Goal: Task Accomplishment & Management: Complete application form

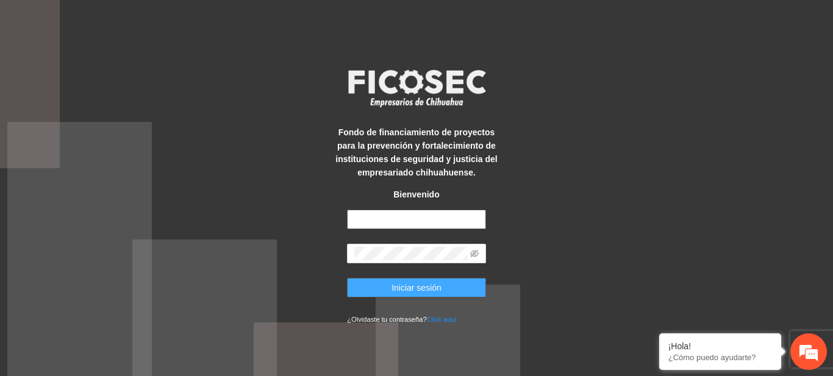
type input "**********"
click at [386, 287] on button "Iniciar sesión" at bounding box center [416, 288] width 139 height 20
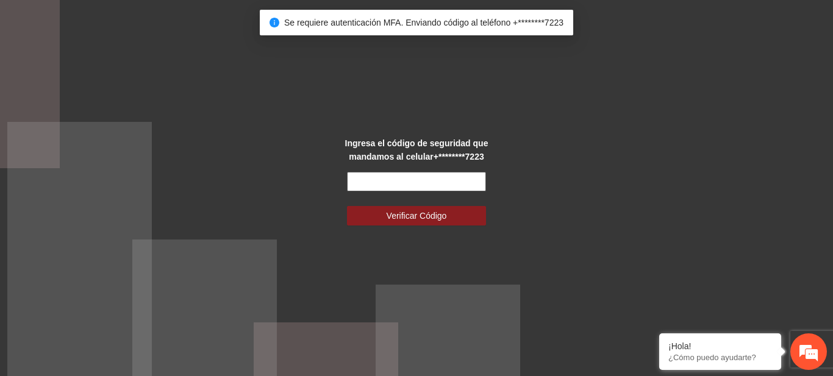
click at [377, 189] on input "text" at bounding box center [416, 182] width 139 height 20
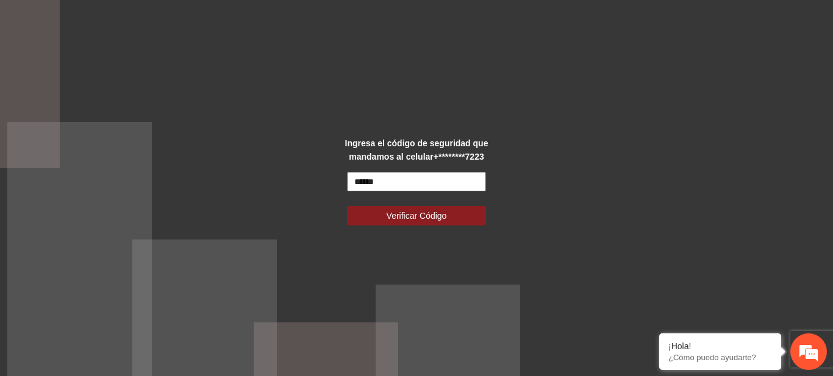
type input "******"
click at [347, 206] on button "Verificar Código" at bounding box center [416, 216] width 139 height 20
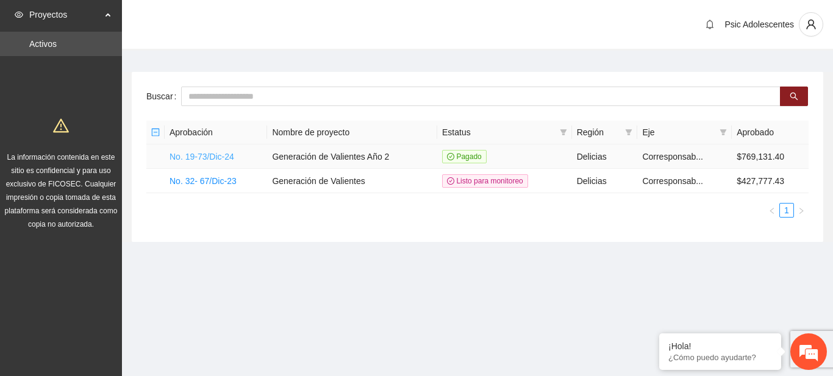
click at [211, 152] on link "No. 19-73/Dic-24" at bounding box center [202, 157] width 65 height 10
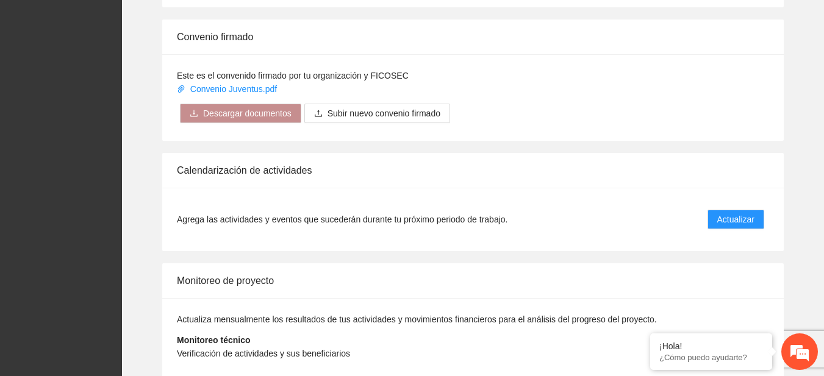
scroll to position [1012, 0]
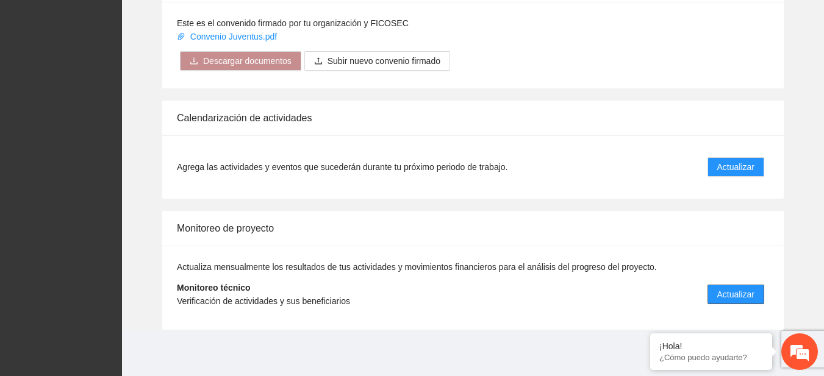
click at [731, 288] on span "Actualizar" at bounding box center [735, 294] width 37 height 13
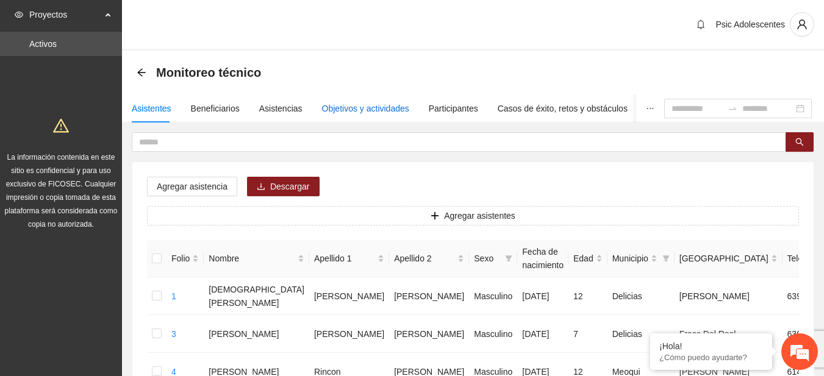
click at [351, 107] on div "Objetivos y actividades" at bounding box center [365, 108] width 87 height 13
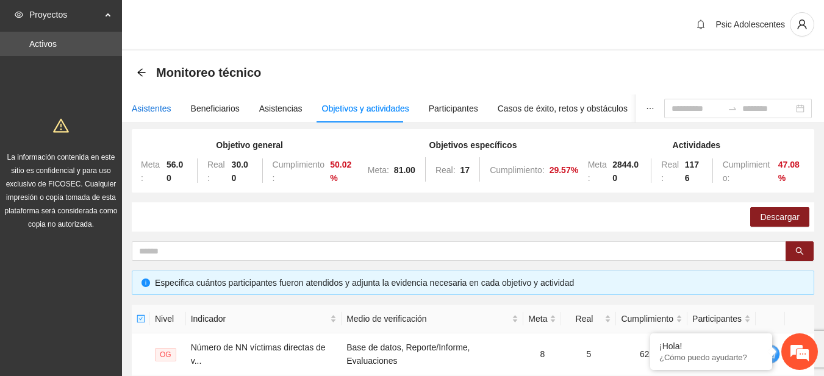
click at [148, 106] on div "Asistentes" at bounding box center [152, 108] width 40 height 13
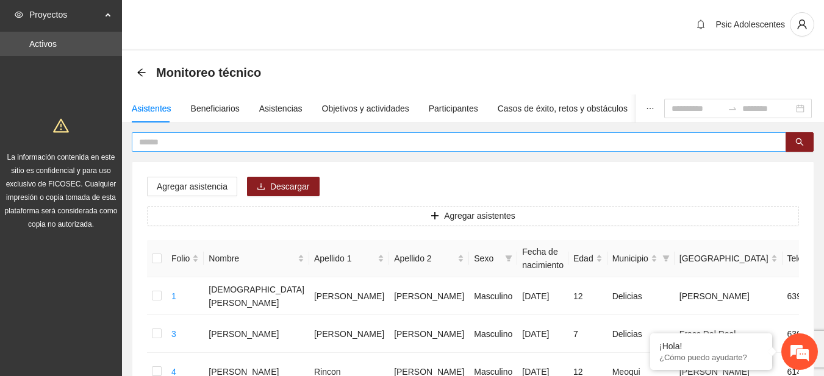
click at [176, 141] on input "text" at bounding box center [454, 141] width 630 height 13
type input "**********"
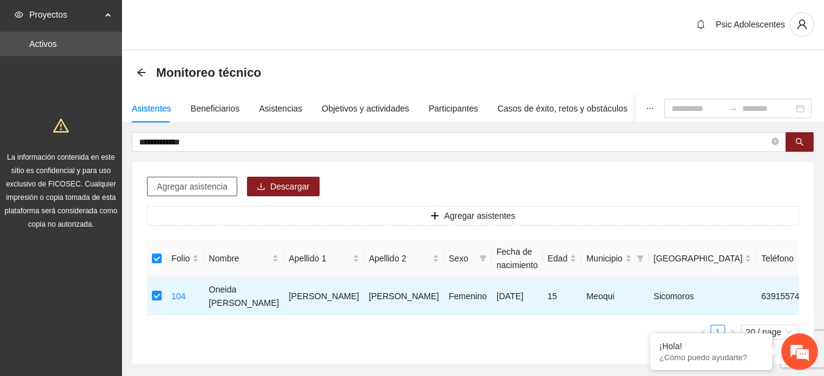
click at [211, 185] on span "Agregar asistencia" at bounding box center [192, 186] width 71 height 13
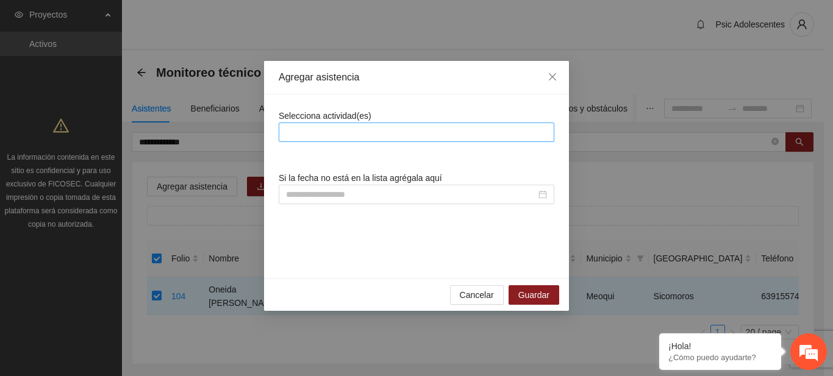
click at [303, 132] on div at bounding box center [417, 132] width 270 height 15
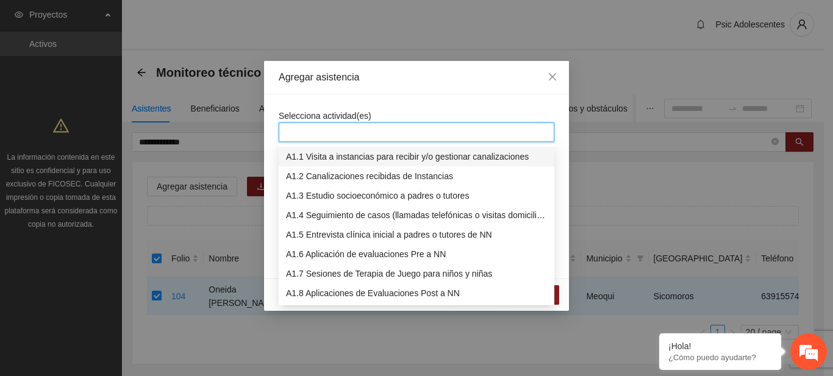
click at [357, 131] on div at bounding box center [417, 132] width 270 height 15
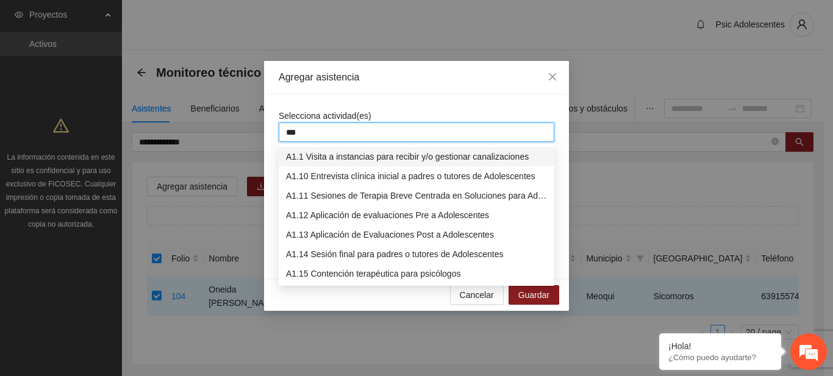
type input "****"
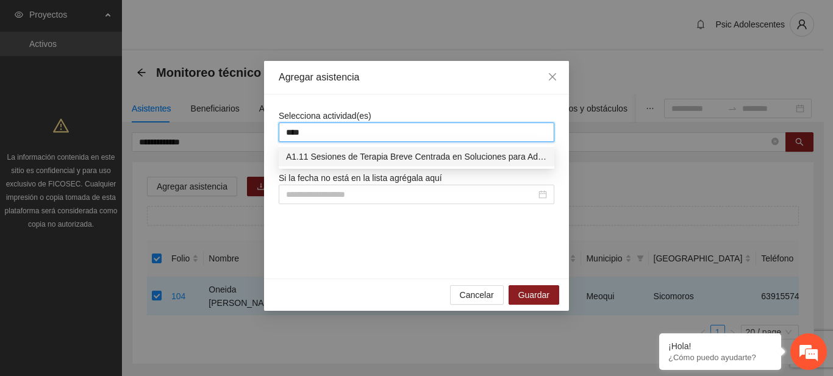
click at [362, 164] on div "A1.11 Sesiones de Terapia Breve Centrada en Soluciones para Adolescentes" at bounding box center [417, 157] width 276 height 20
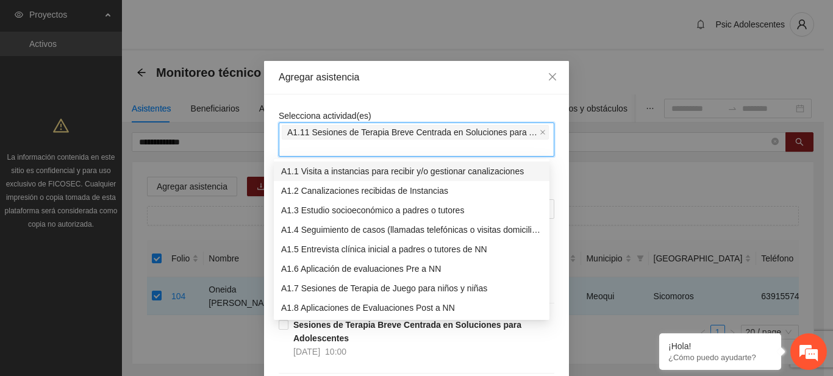
click at [417, 75] on div "Agregar asistencia" at bounding box center [417, 77] width 276 height 13
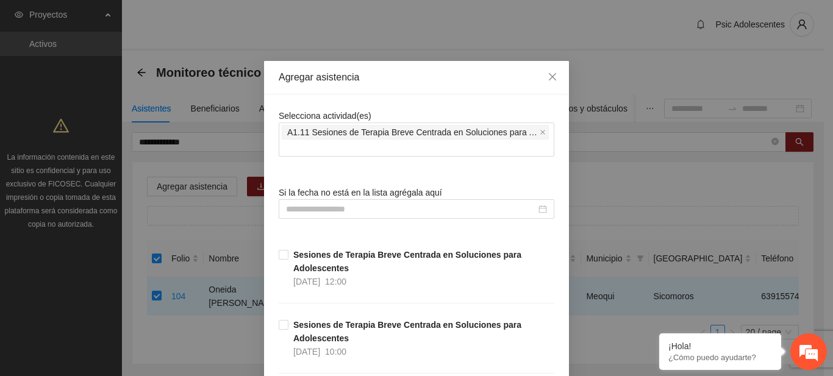
click at [459, 187] on div "Si la fecha no está en la lista agrégala aquí" at bounding box center [417, 202] width 276 height 33
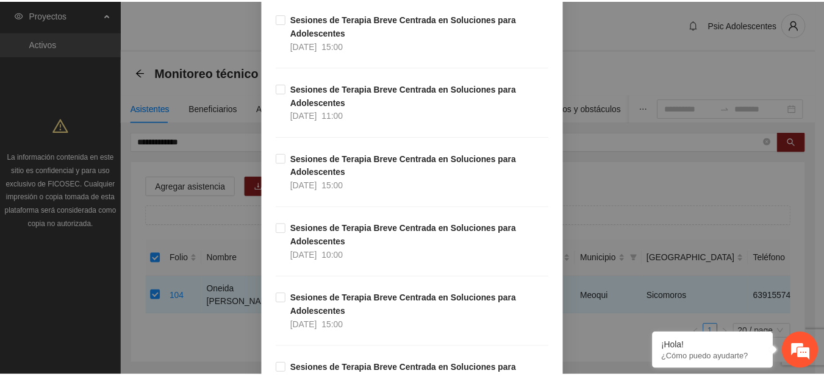
scroll to position [10344, 0]
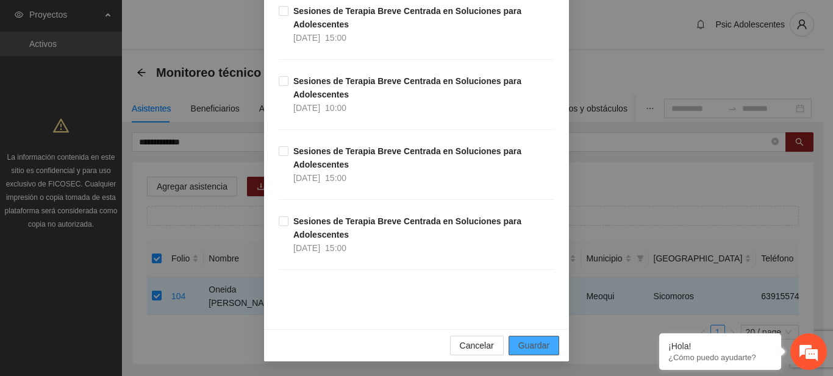
click at [535, 343] on span "Guardar" at bounding box center [533, 345] width 31 height 13
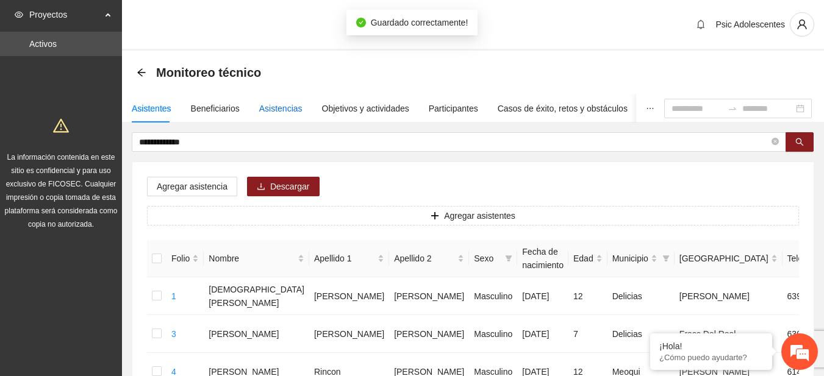
click at [268, 110] on div "Asistencias" at bounding box center [280, 108] width 43 height 13
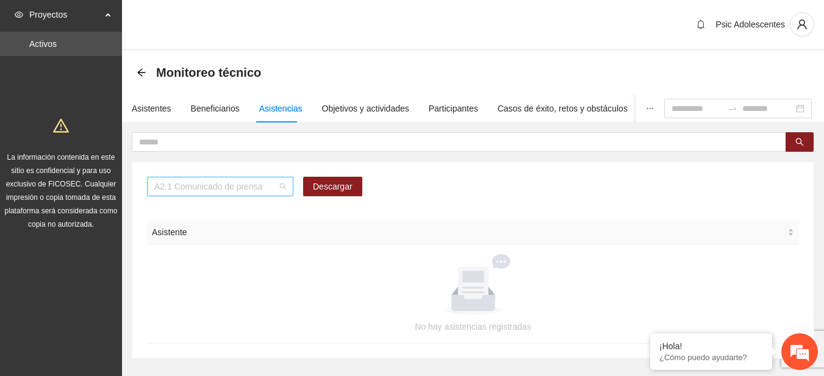
scroll to position [156, 0]
click at [282, 191] on span "A2.1 Comunicado de prensa" at bounding box center [220, 186] width 132 height 18
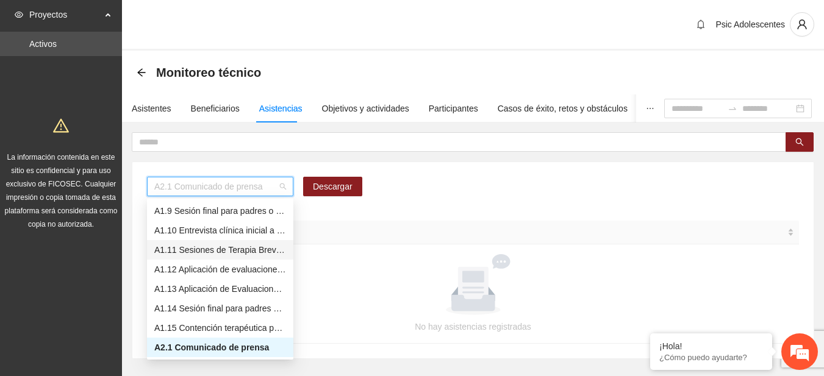
click at [177, 248] on div "A1.11 Sesiones de Terapia Breve Centrada en Soluciones para Adolescentes" at bounding box center [220, 249] width 132 height 13
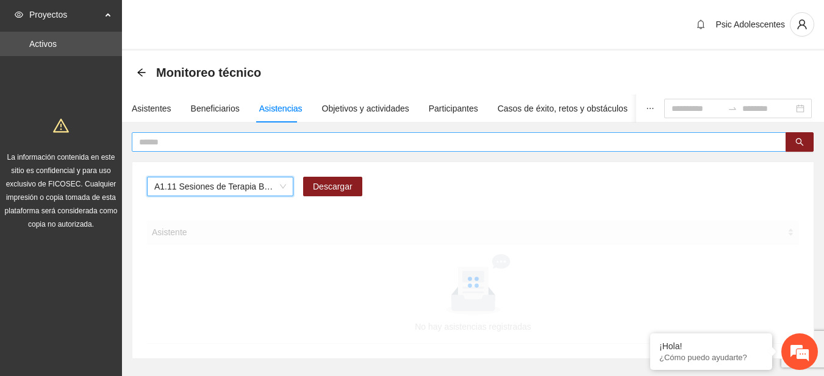
click at [190, 135] on input "text" at bounding box center [454, 141] width 630 height 13
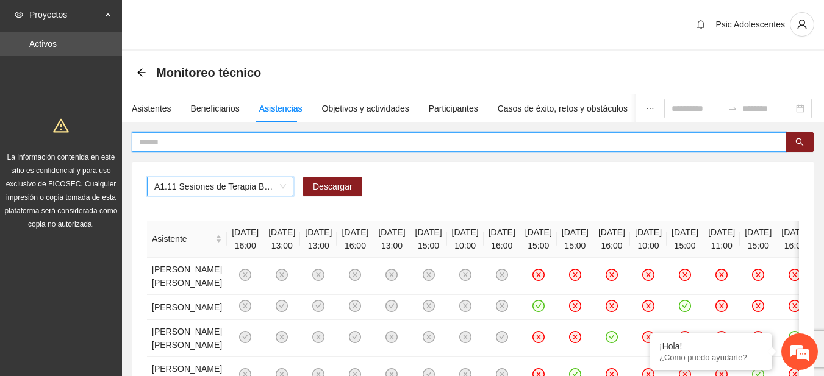
click at [177, 144] on input "text" at bounding box center [454, 141] width 630 height 13
type input "**********"
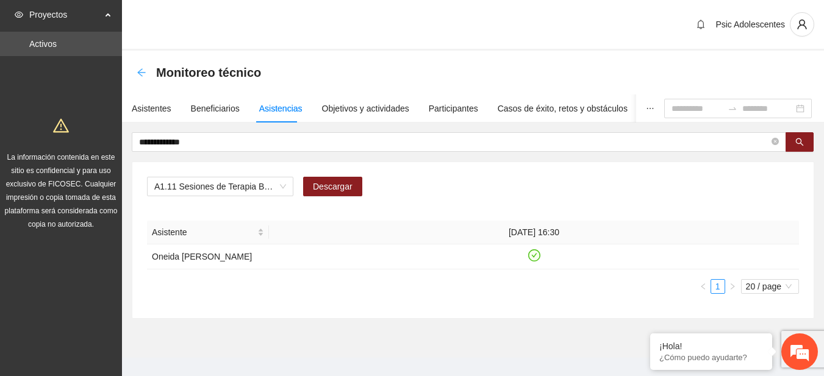
click at [142, 70] on icon "arrow-left" at bounding box center [142, 73] width 10 height 10
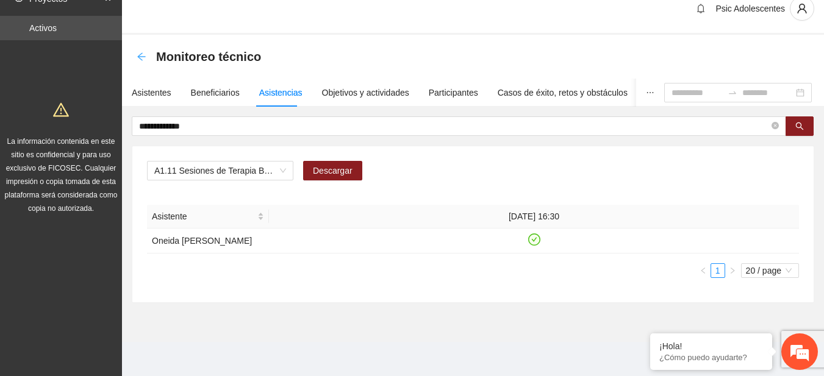
click at [142, 52] on icon "arrow-left" at bounding box center [141, 56] width 8 height 8
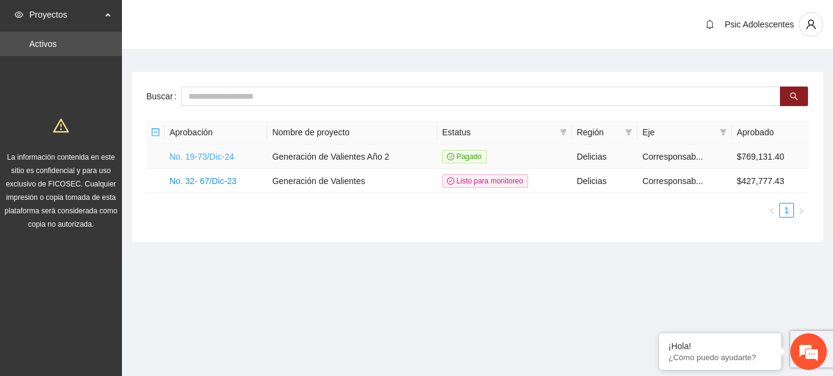
click at [220, 159] on link "No. 19-73/Dic-24" at bounding box center [202, 157] width 65 height 10
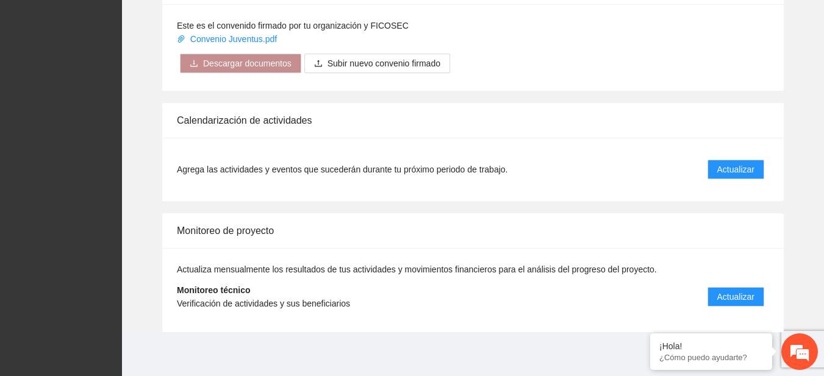
scroll to position [1012, 0]
